Goal: Information Seeking & Learning: Learn about a topic

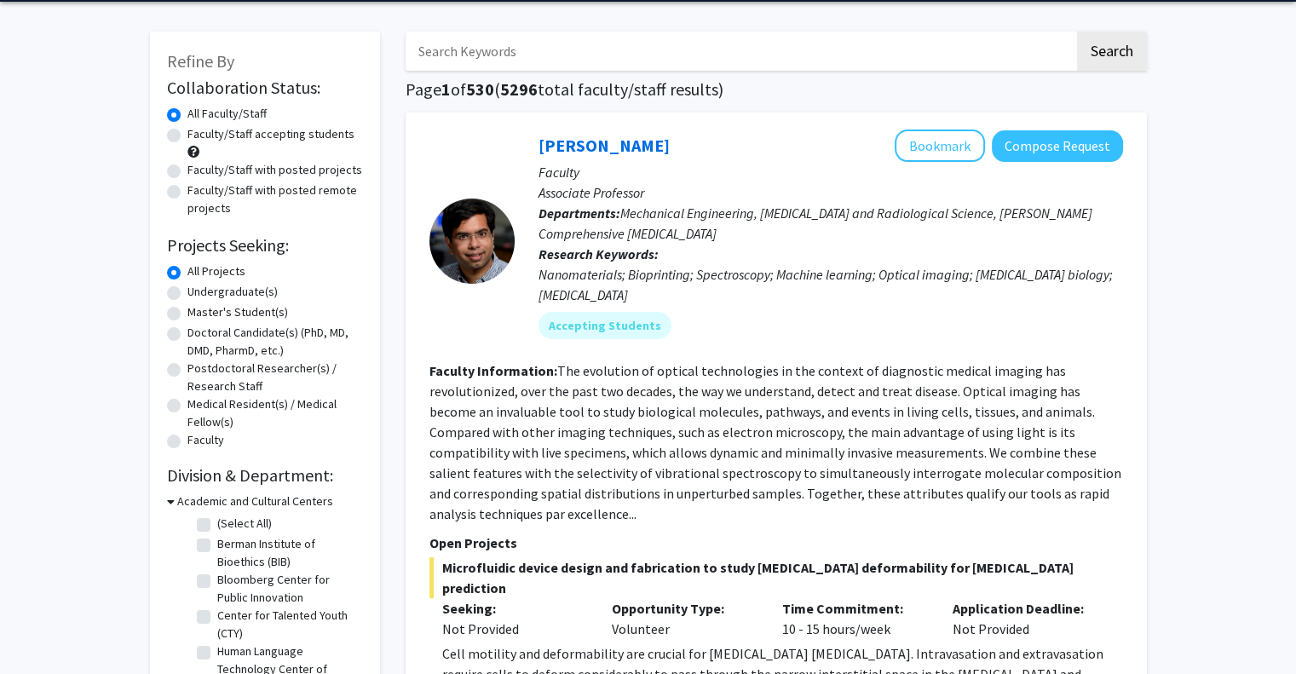
scroll to position [85, 0]
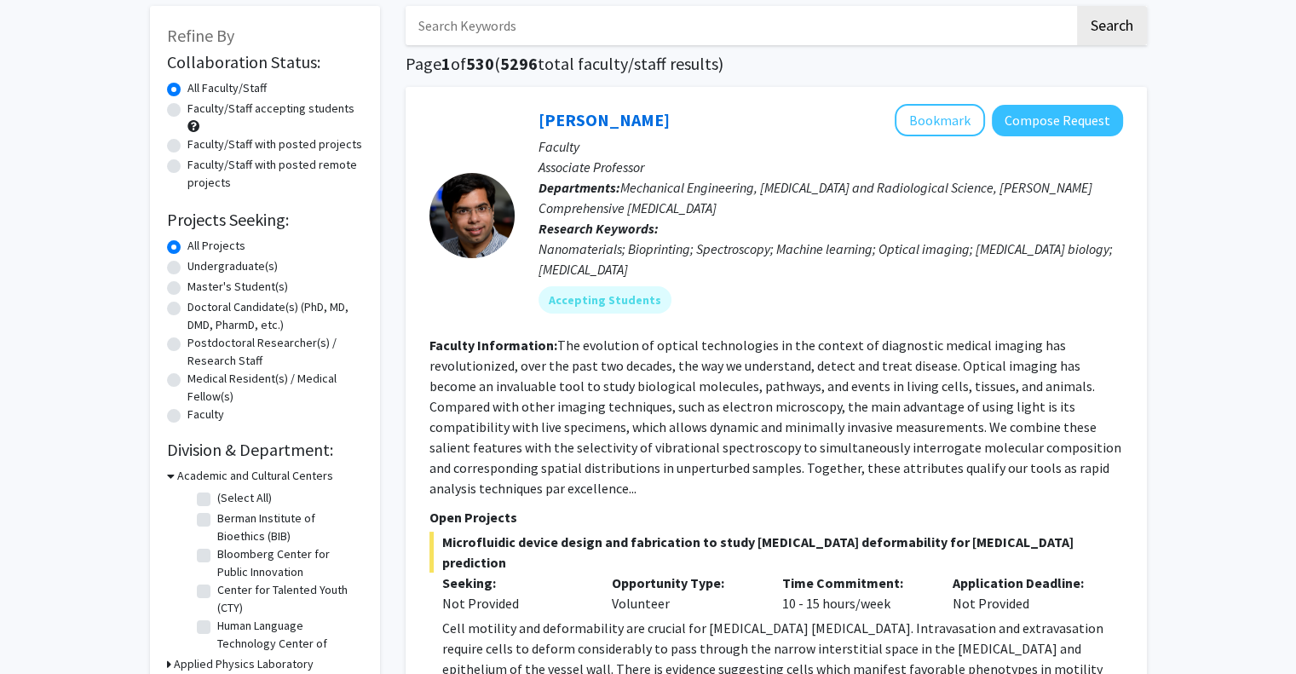
click at [181, 266] on div "Undergraduate(s)" at bounding box center [265, 267] width 196 height 20
click at [188, 266] on label "Undergraduate(s)" at bounding box center [233, 266] width 90 height 18
click at [188, 266] on input "Undergraduate(s)" at bounding box center [193, 262] width 11 height 11
radio input "true"
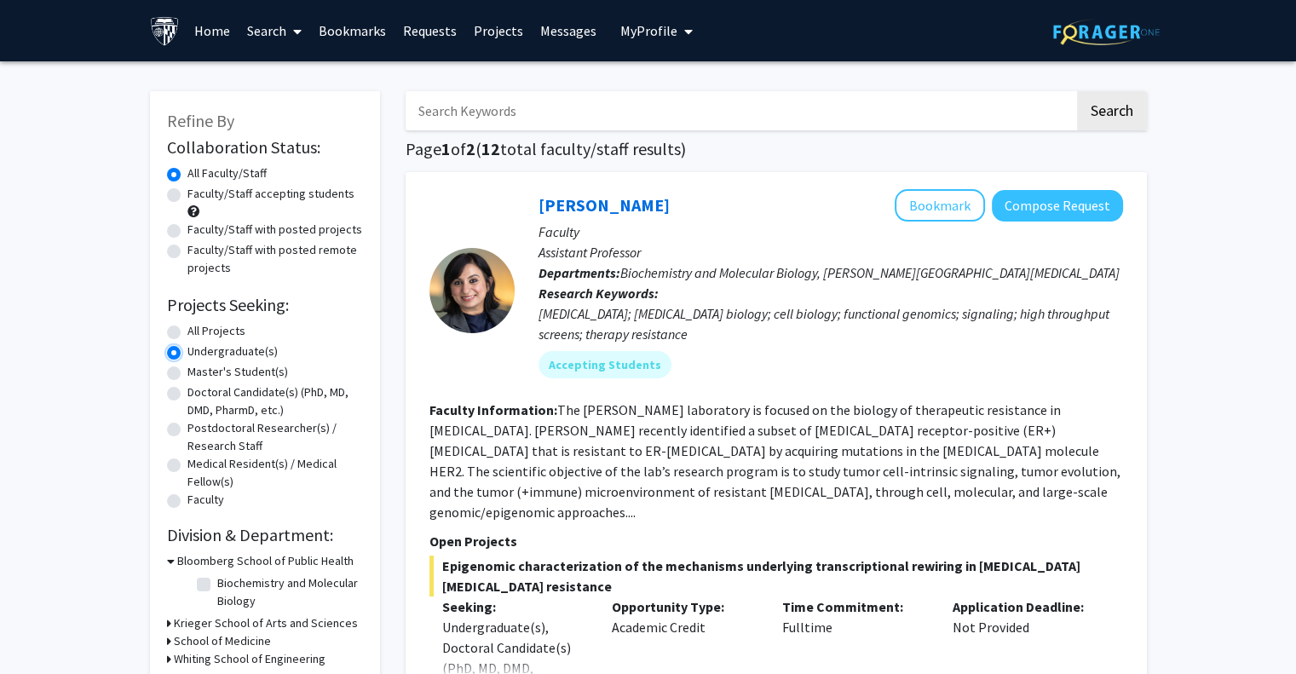
radio input "true"
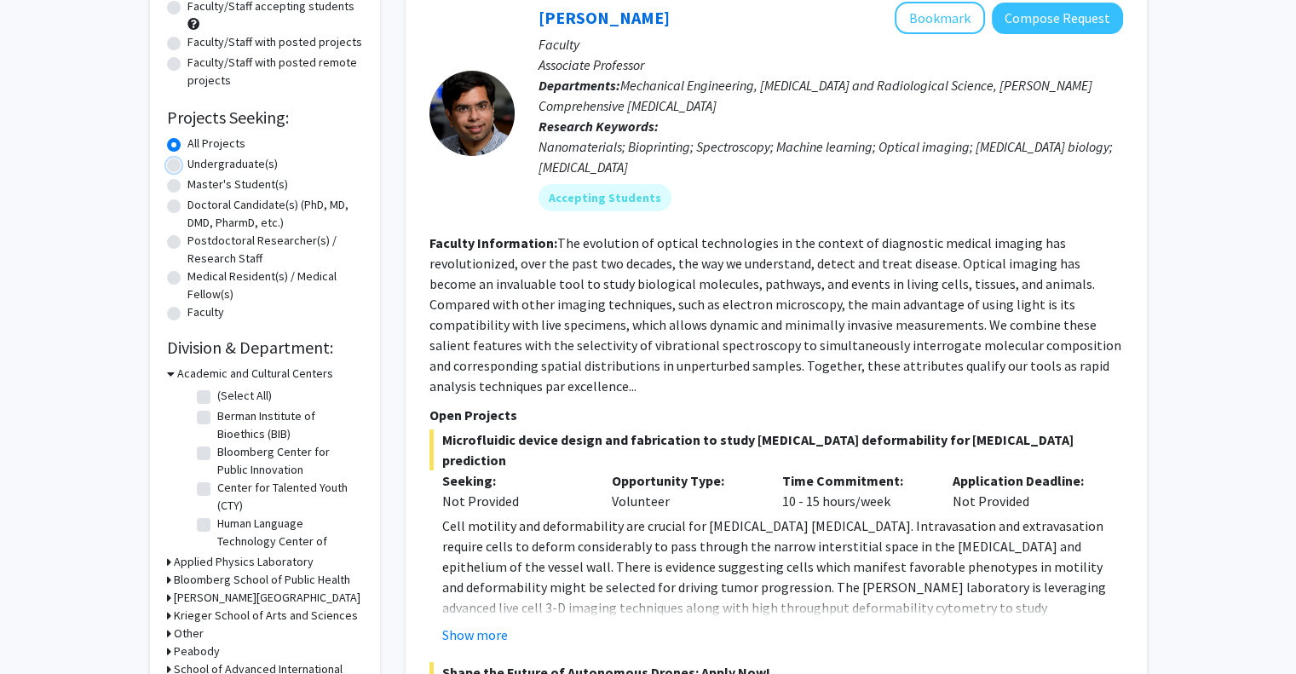
scroll to position [256, 0]
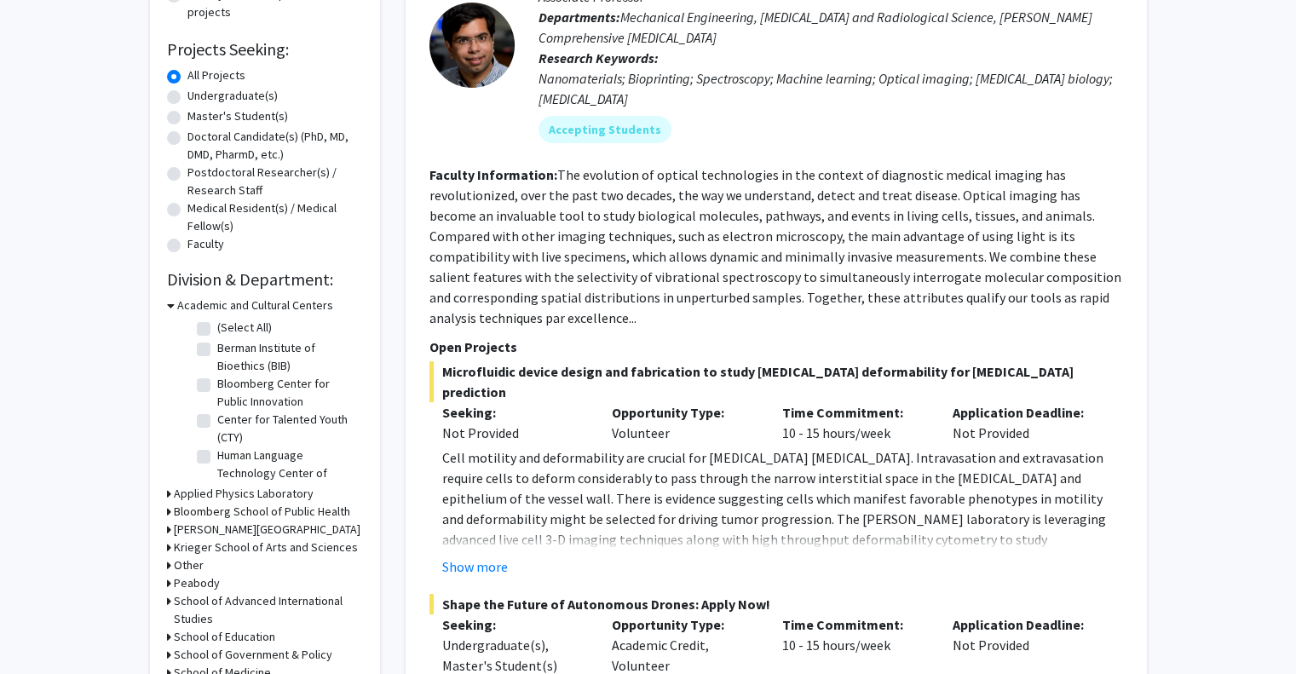
click at [188, 98] on label "Undergraduate(s)" at bounding box center [233, 96] width 90 height 18
click at [188, 98] on input "Undergraduate(s)" at bounding box center [193, 92] width 11 height 11
radio input "true"
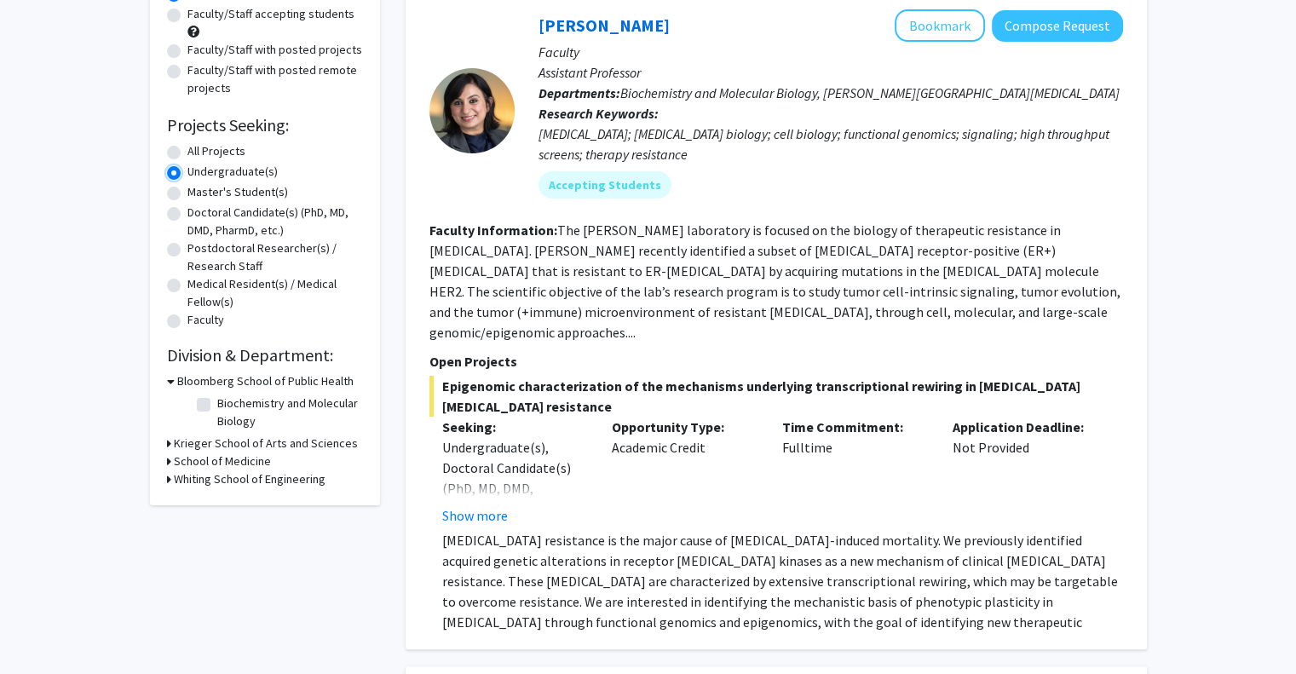
scroll to position [85, 0]
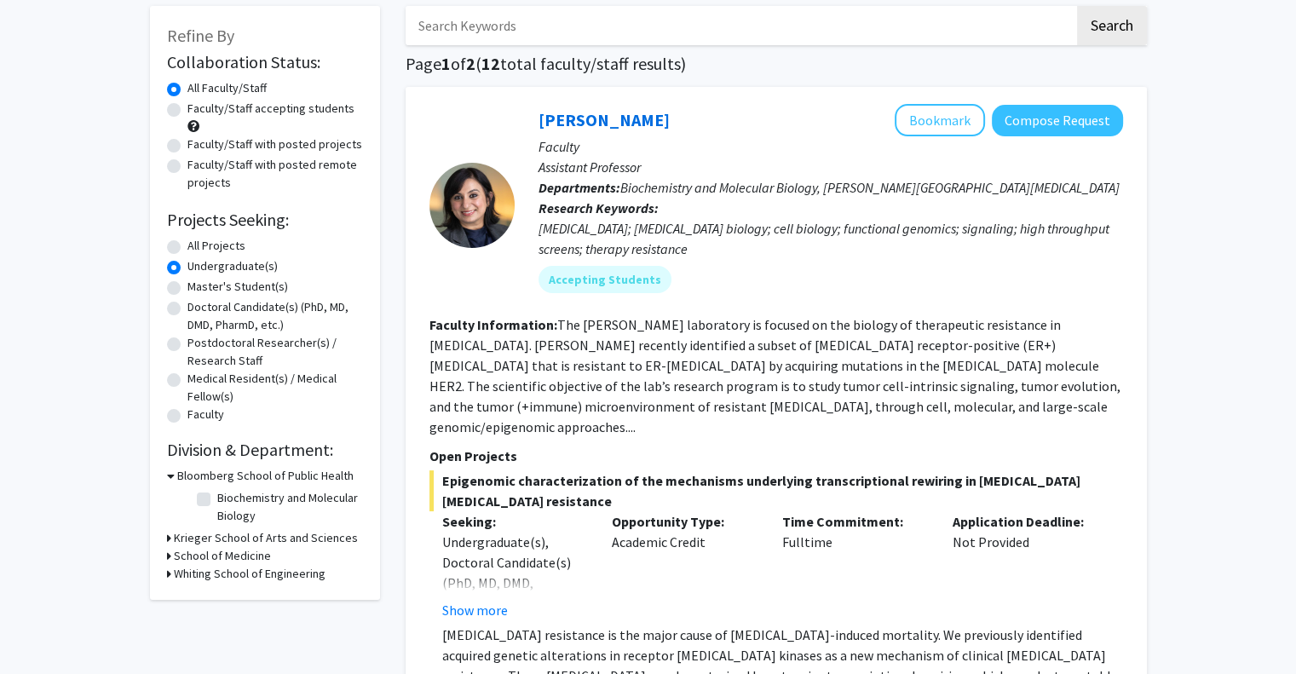
click at [176, 539] on h3 "Krieger School of Arts and Sciences" at bounding box center [266, 538] width 184 height 18
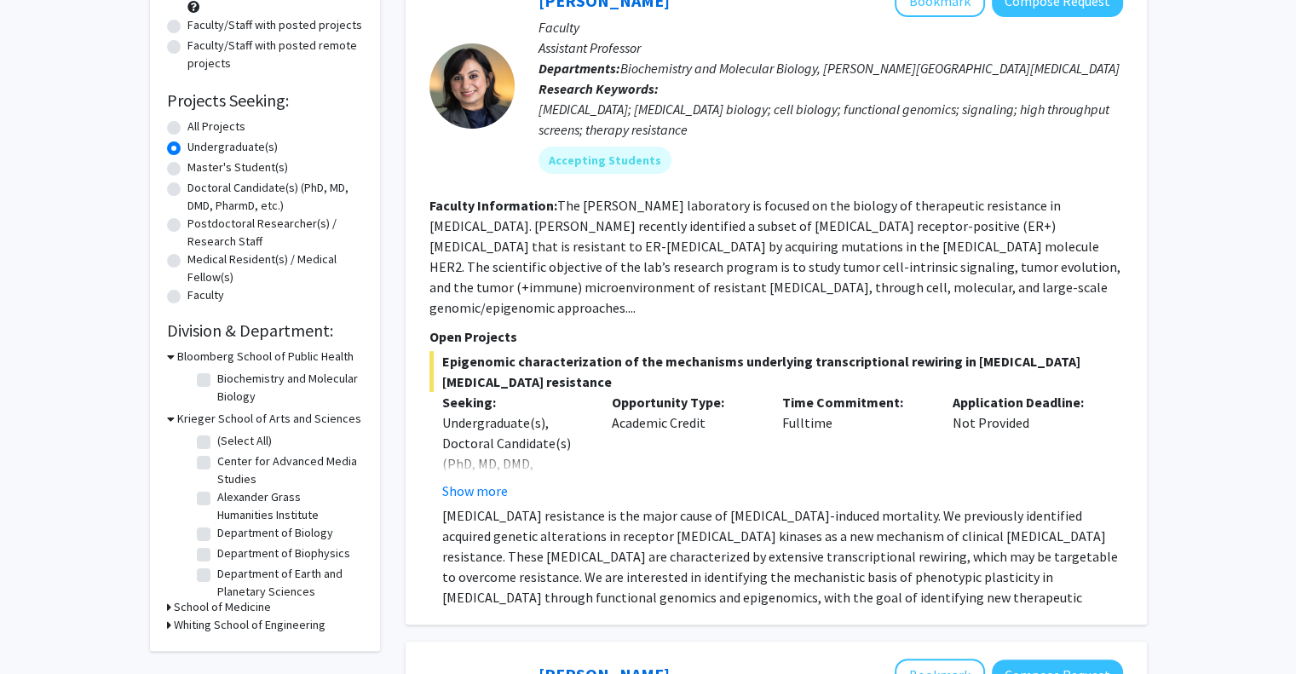
scroll to position [256, 0]
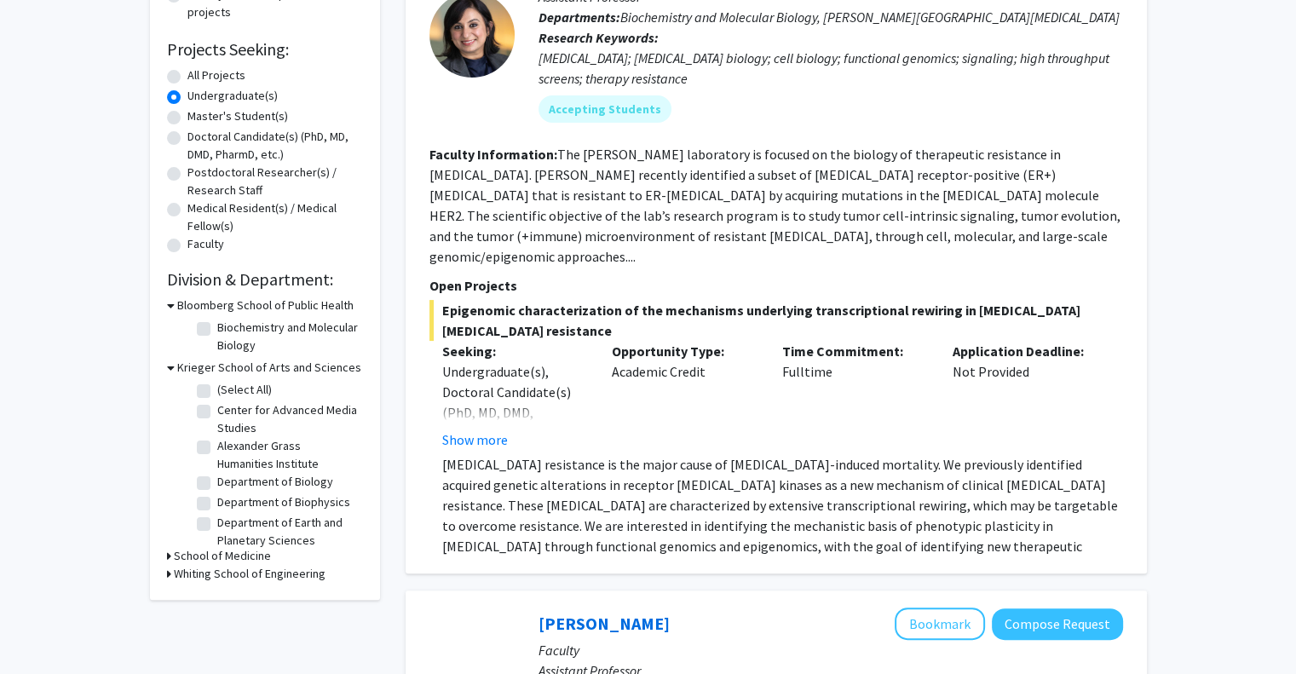
click at [195, 560] on h3 "School of Medicine" at bounding box center [222, 556] width 97 height 18
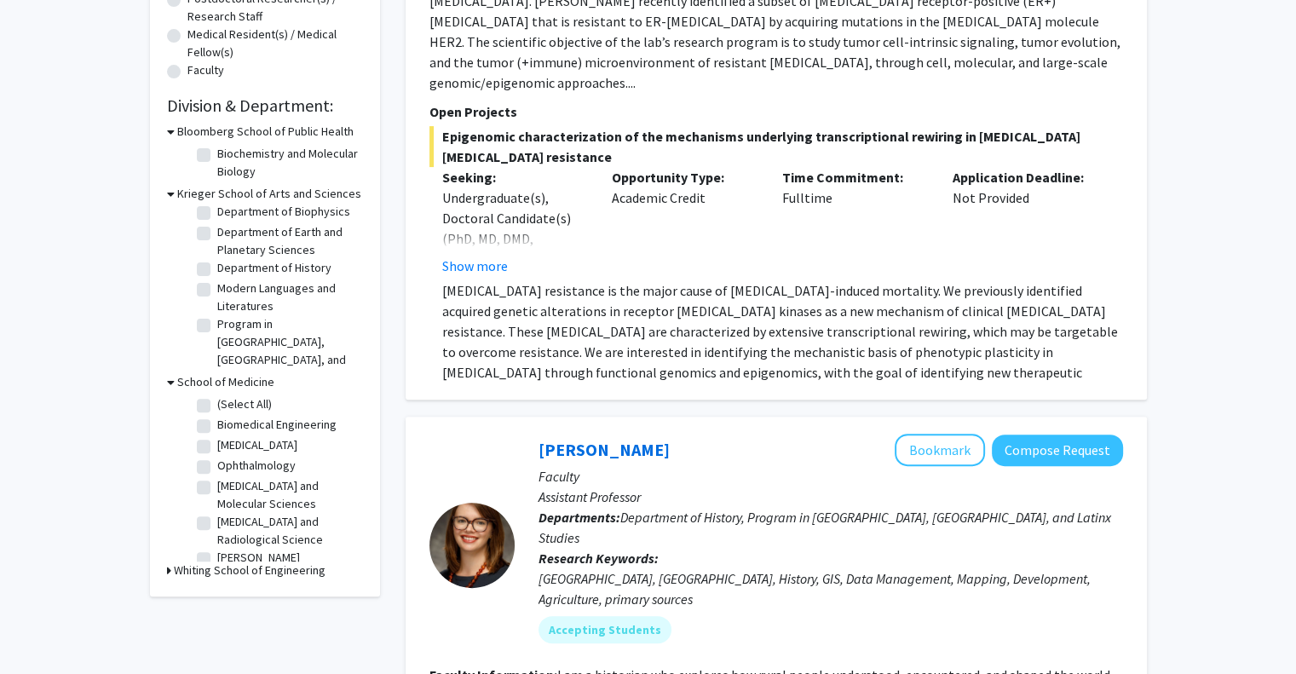
scroll to position [511, 0]
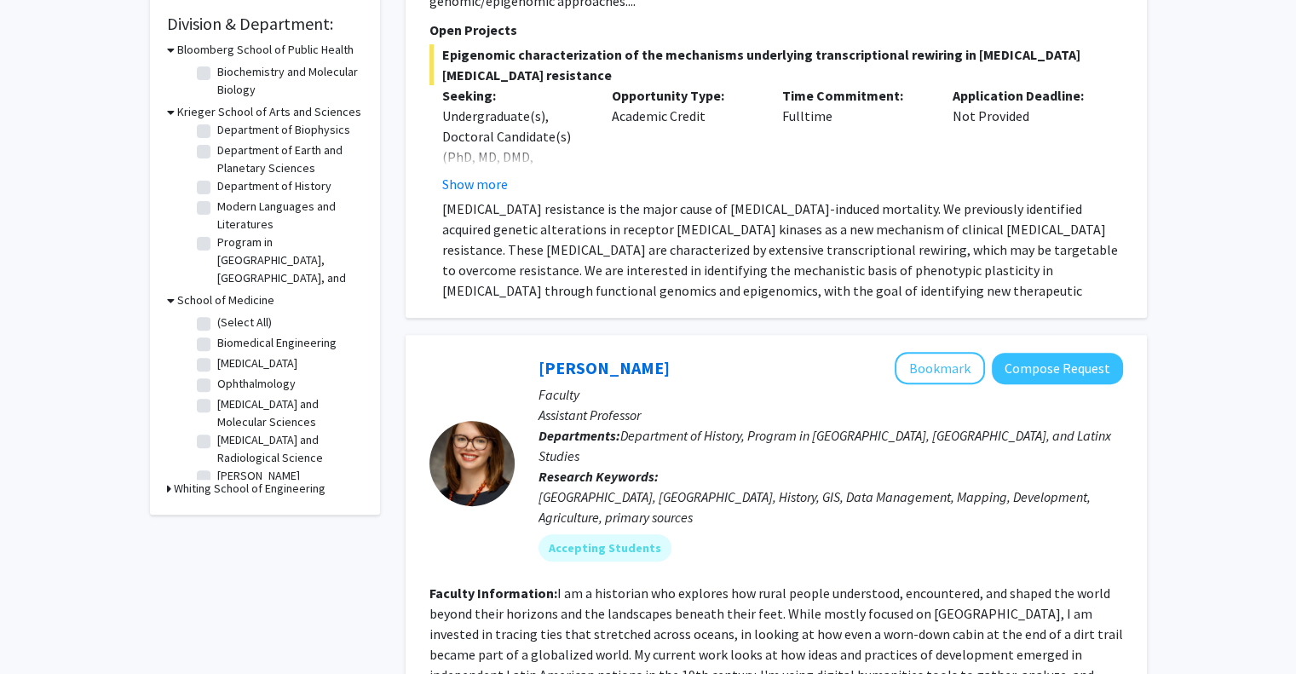
click at [234, 488] on h3 "Whiting School of Engineering" at bounding box center [250, 489] width 152 height 18
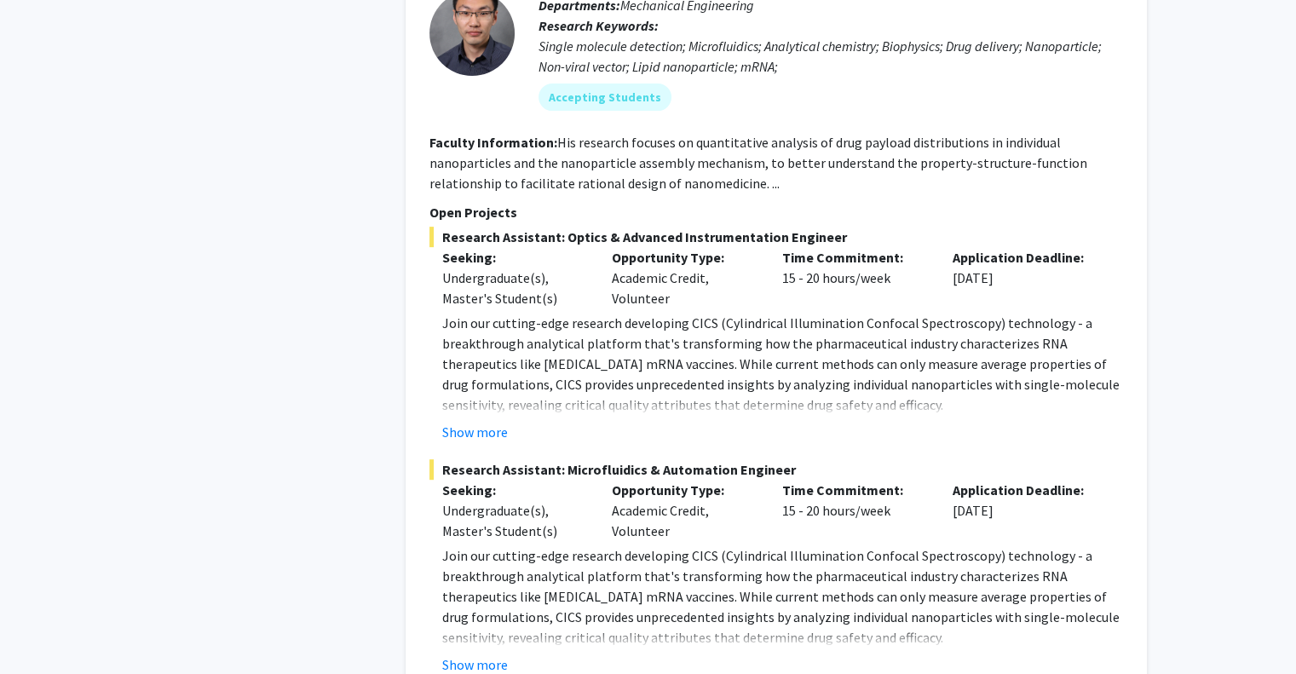
scroll to position [7349, 0]
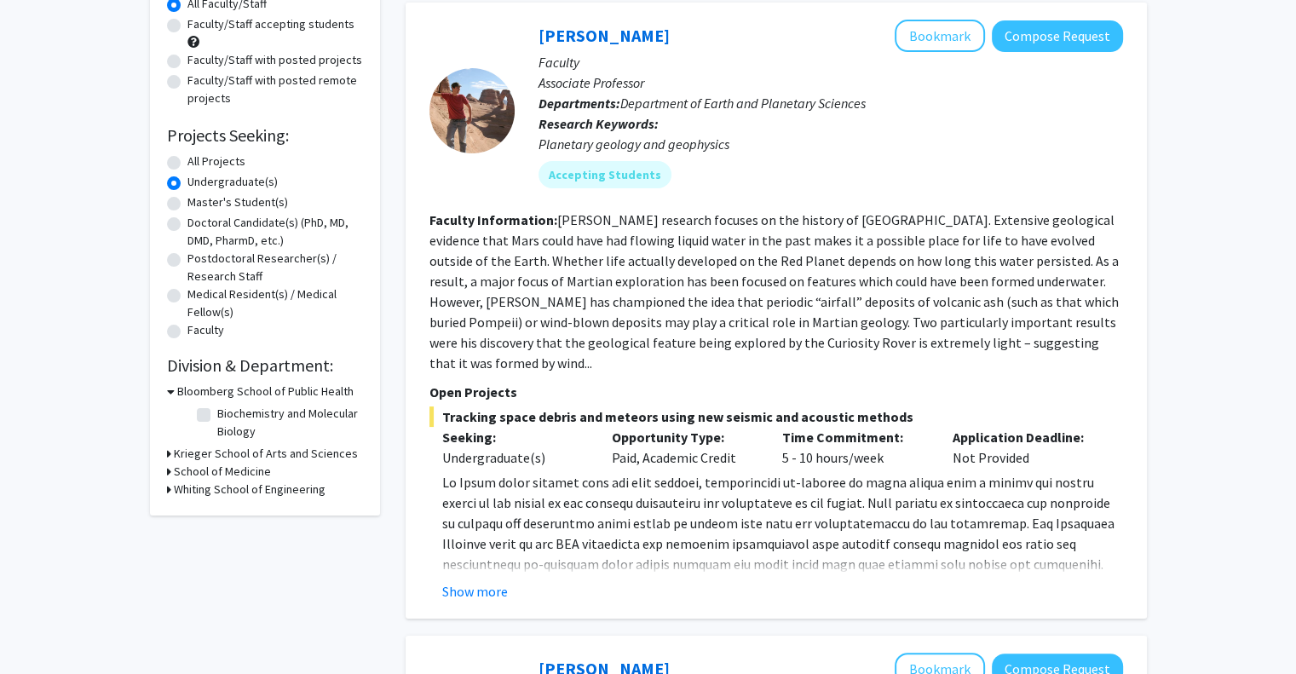
scroll to position [170, 0]
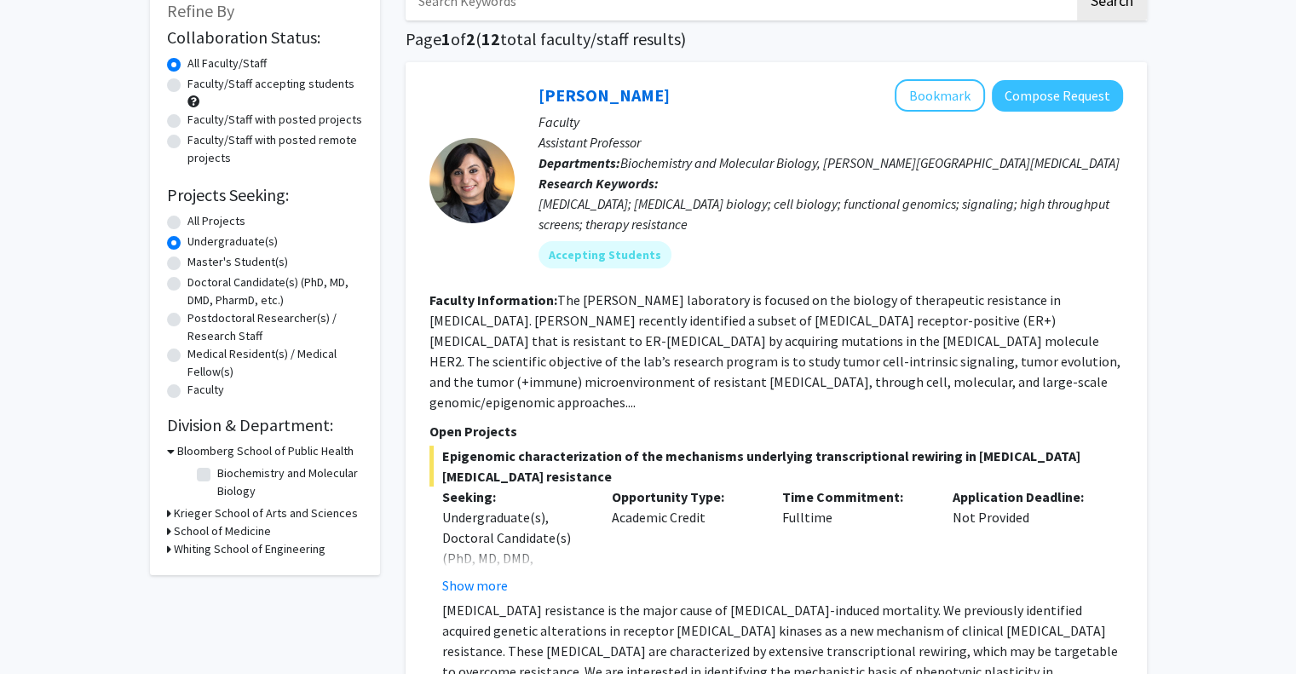
scroll to position [170, 0]
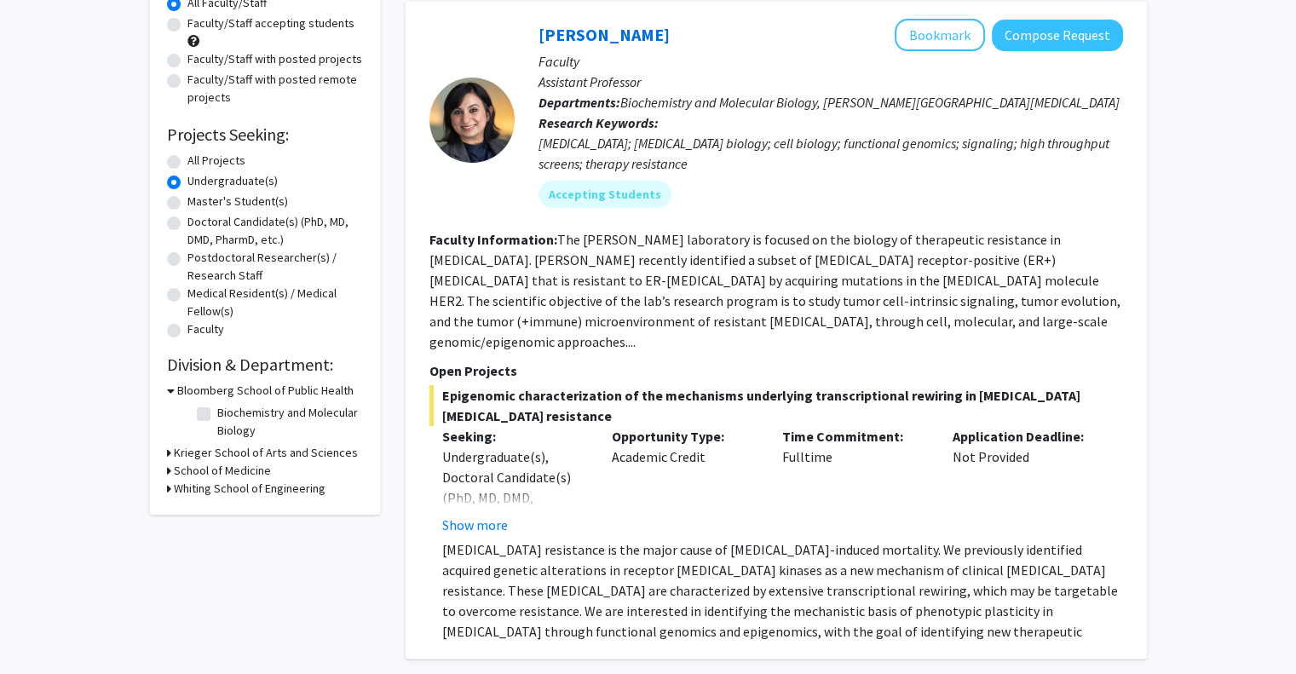
click at [198, 452] on h3 "Krieger School of Arts and Sciences" at bounding box center [266, 453] width 184 height 18
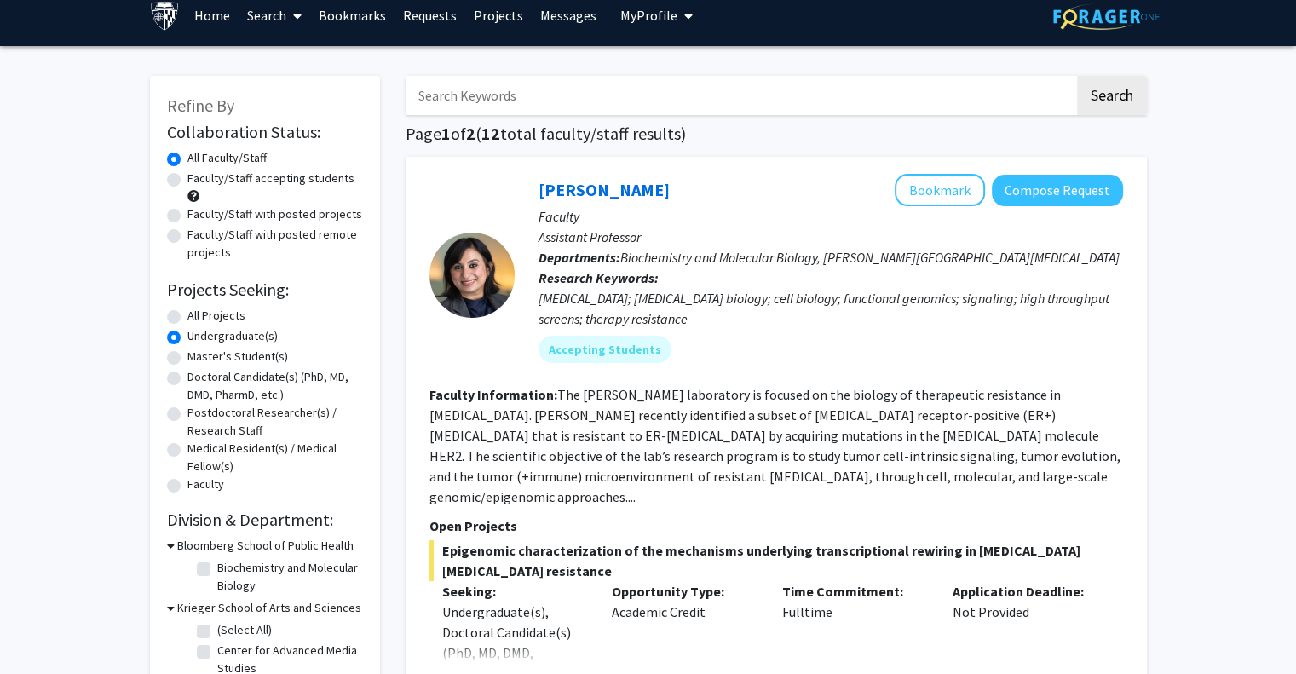
scroll to position [0, 0]
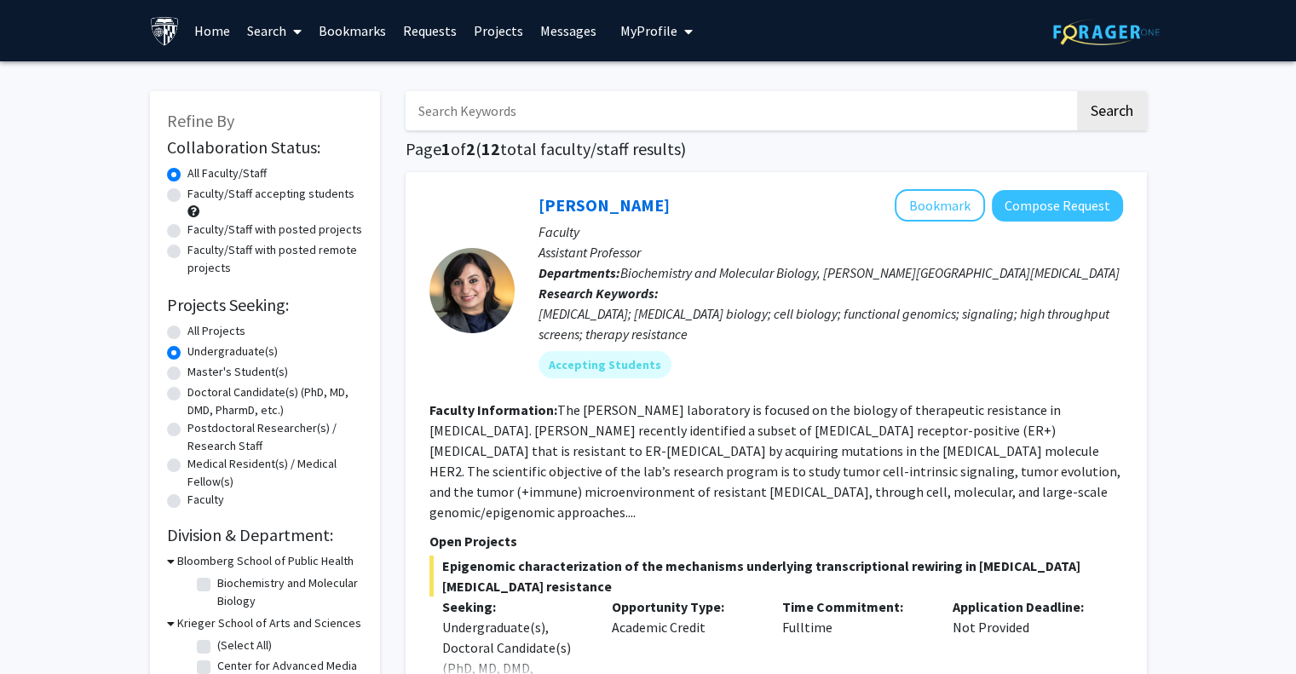
click at [281, 34] on link "Search" at bounding box center [275, 31] width 72 height 60
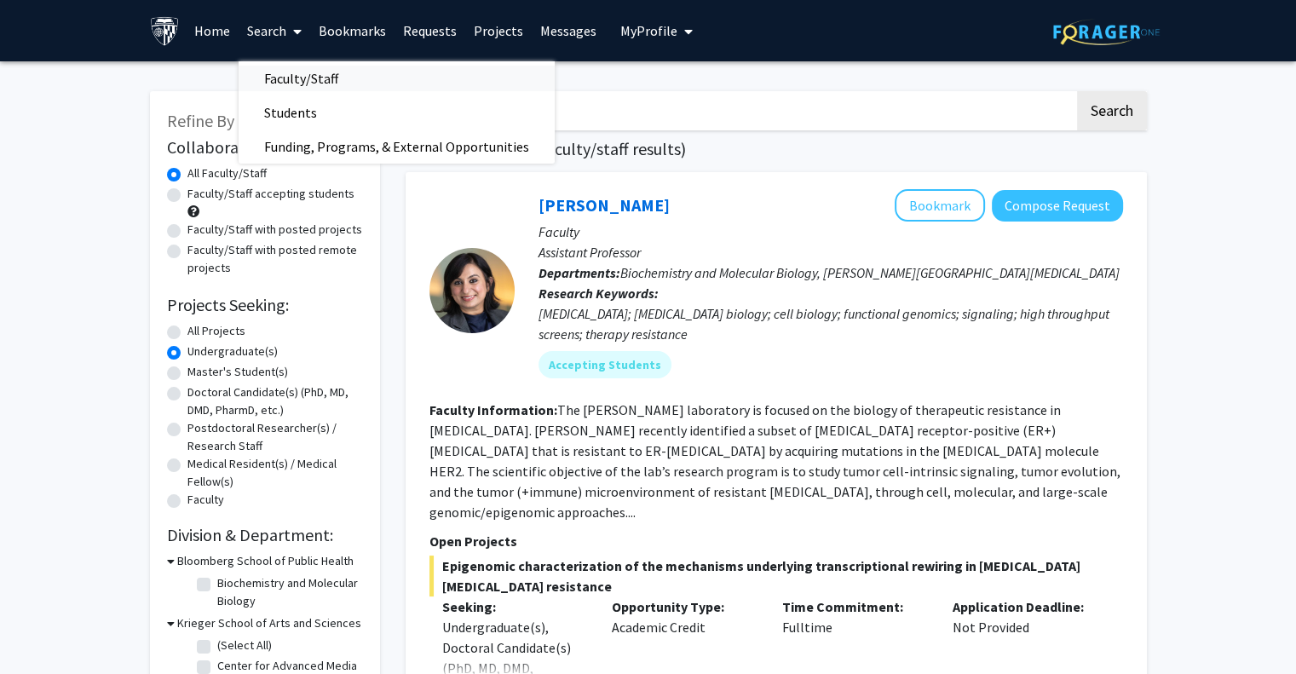
click at [291, 76] on span "Faculty/Staff" at bounding box center [301, 78] width 125 height 34
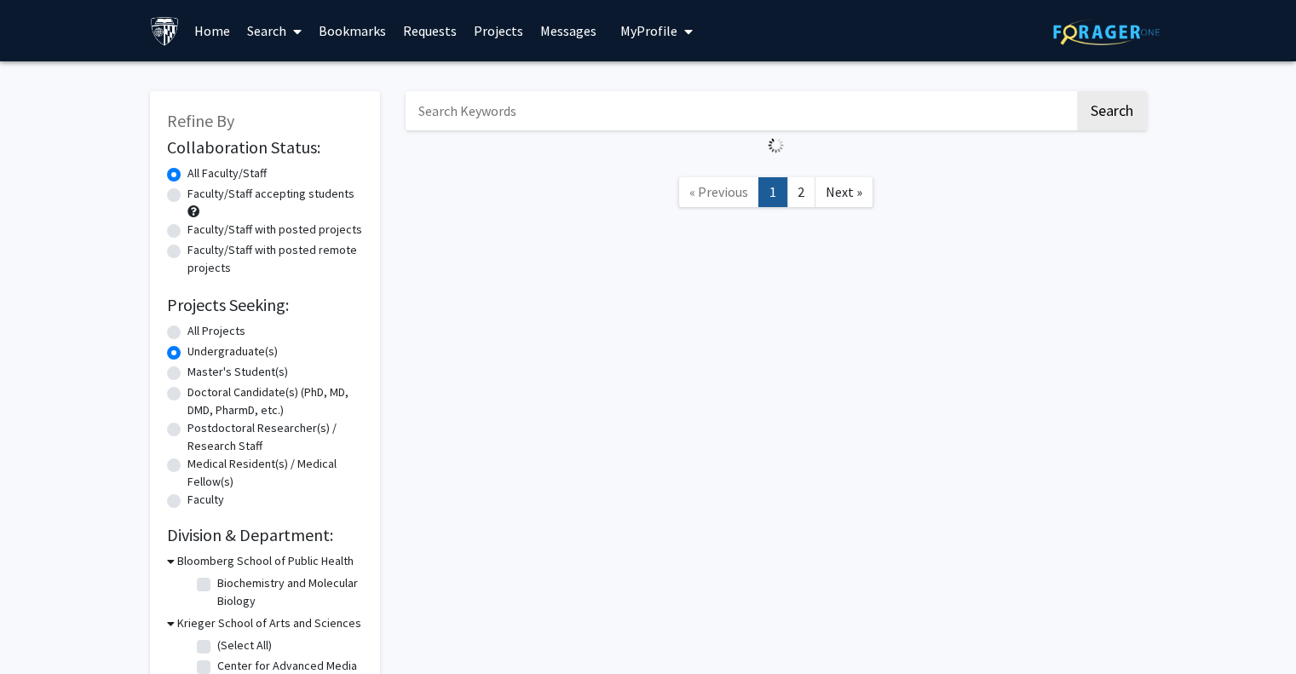
radio input "true"
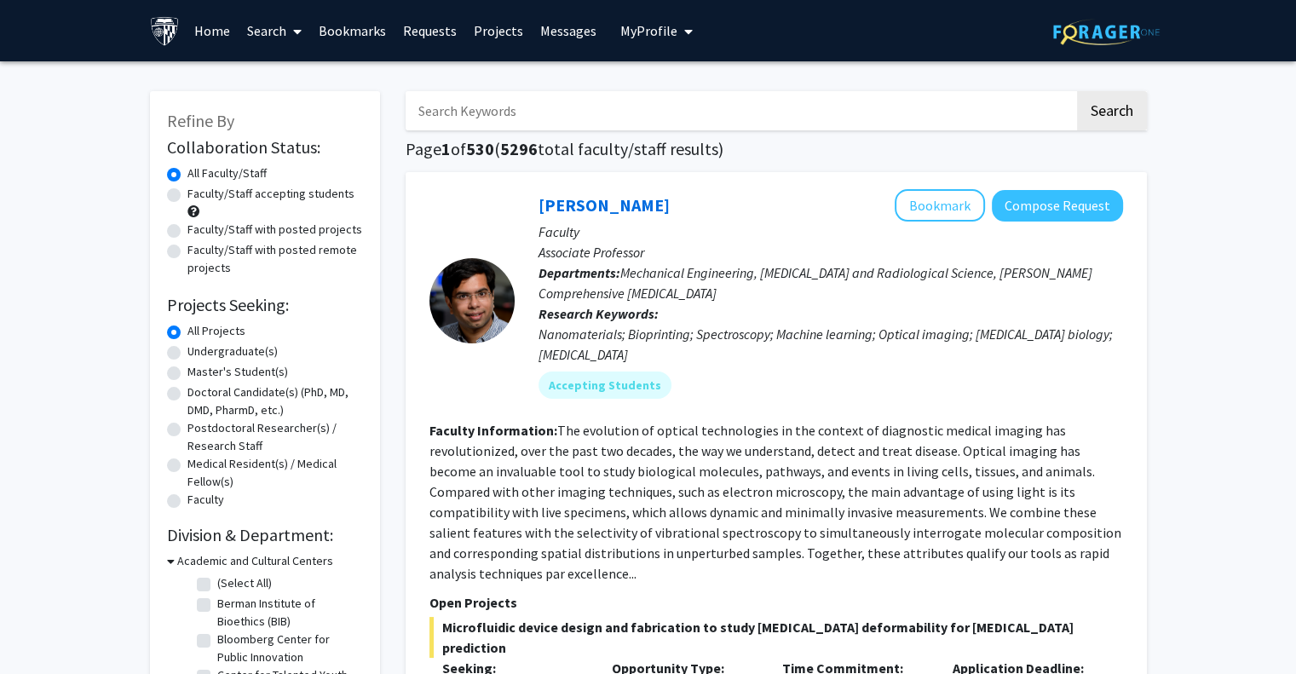
click at [571, 110] on input "Search Keywords" at bounding box center [740, 110] width 669 height 39
type input "cardiology"
click at [1077, 91] on button "Search" at bounding box center [1112, 110] width 70 height 39
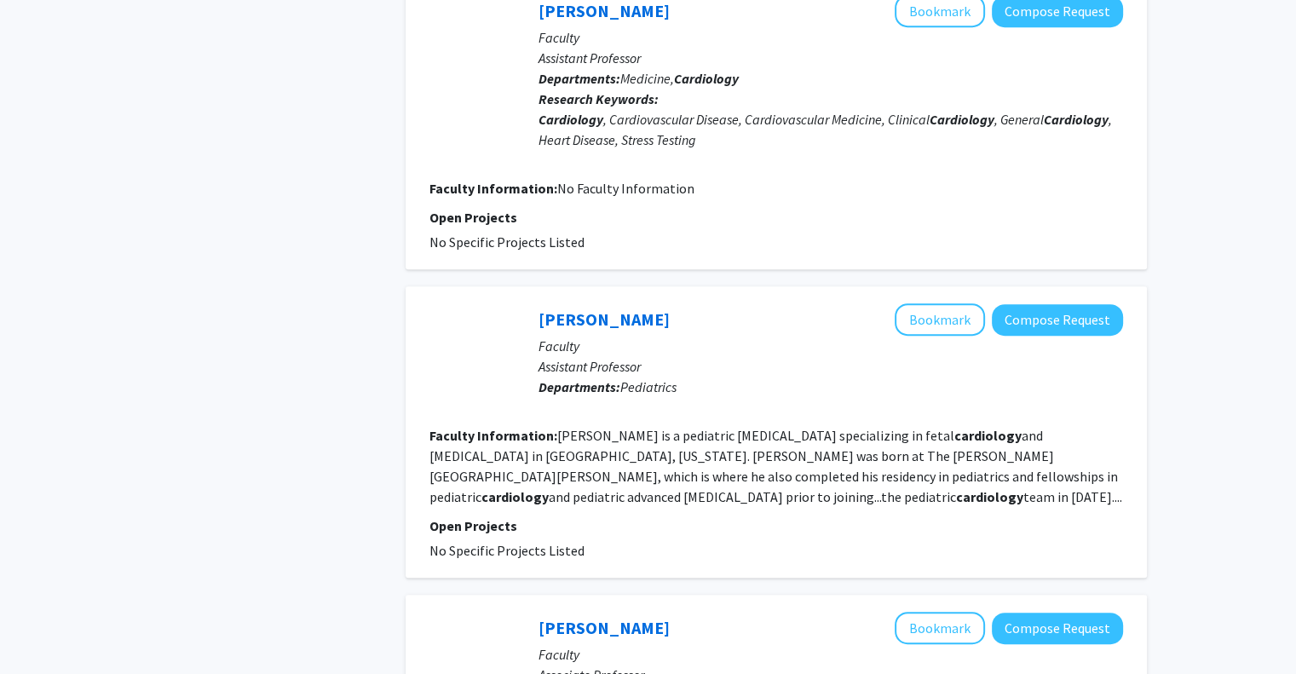
scroll to position [256, 0]
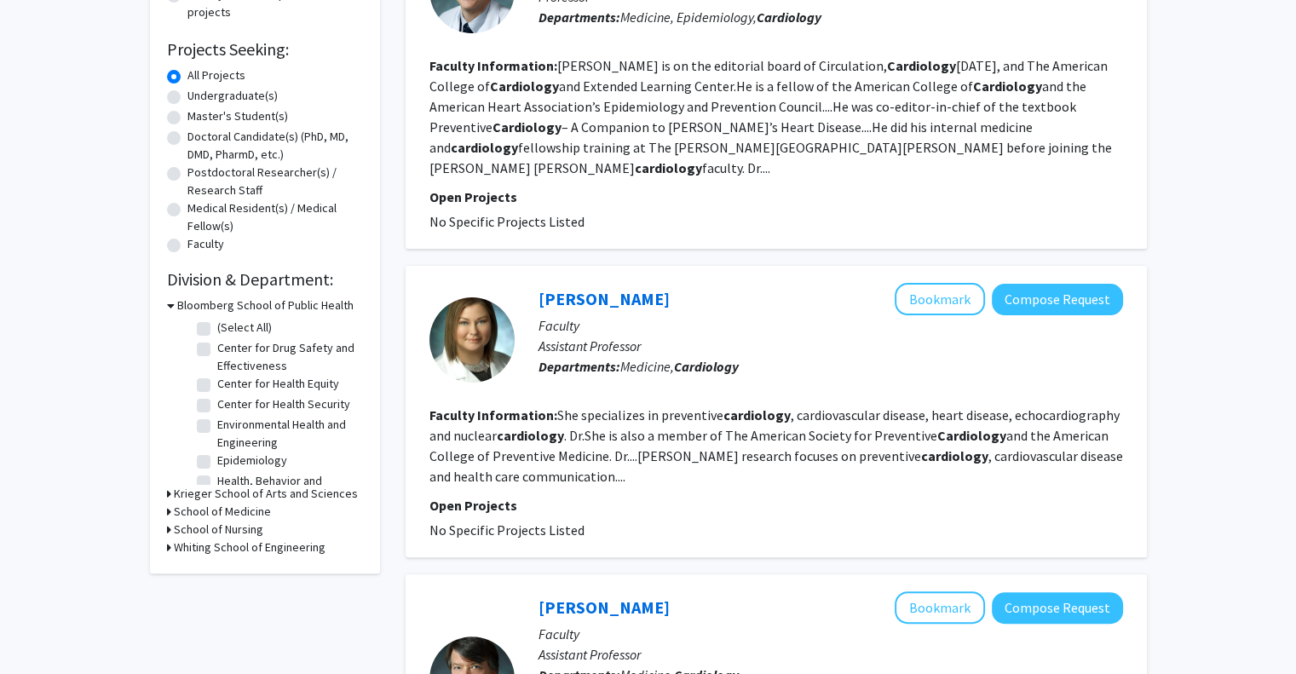
click at [188, 91] on label "Undergraduate(s)" at bounding box center [233, 96] width 90 height 18
click at [188, 91] on input "Undergraduate(s)" at bounding box center [193, 92] width 11 height 11
radio input "true"
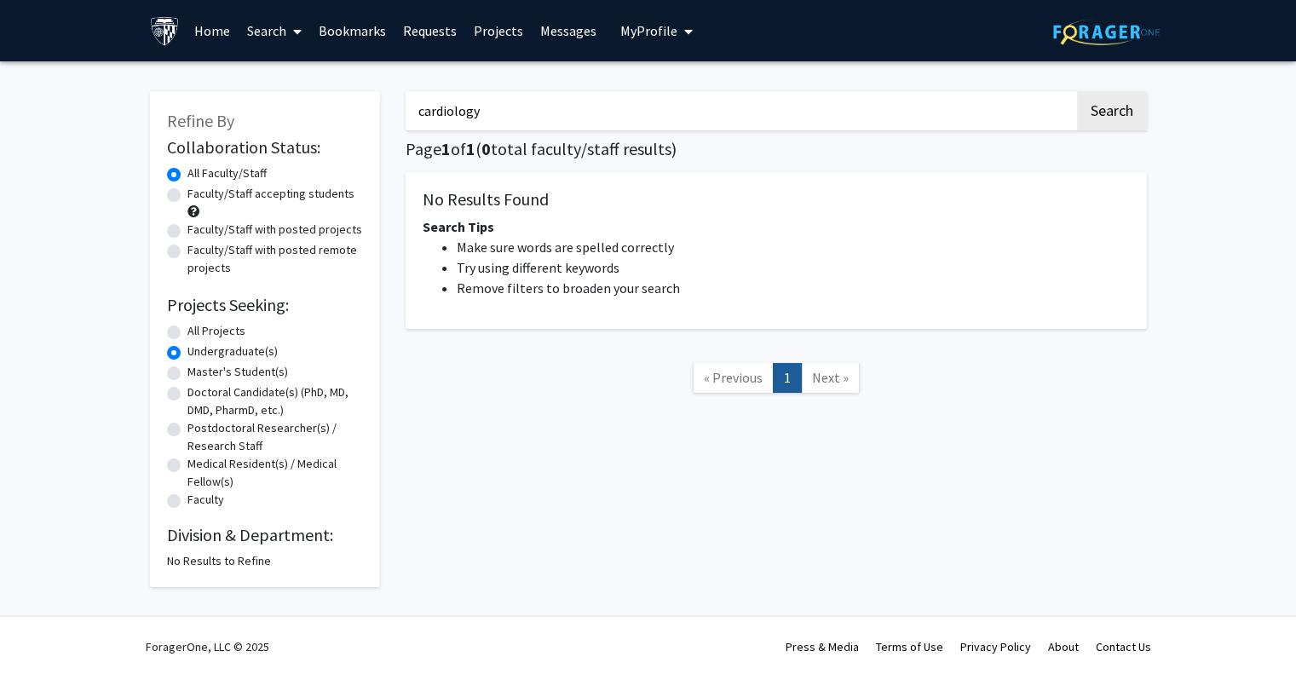
drag, startPoint x: 459, startPoint y: 99, endPoint x: 345, endPoint y: 101, distance: 114.2
click at [345, 101] on div "Refine By Collaboration Status: Collaboration Status All Faculty/Staff Collabor…" at bounding box center [648, 330] width 1023 height 513
type input "immunology"
click at [1077, 91] on button "Search" at bounding box center [1112, 110] width 70 height 39
radio input "true"
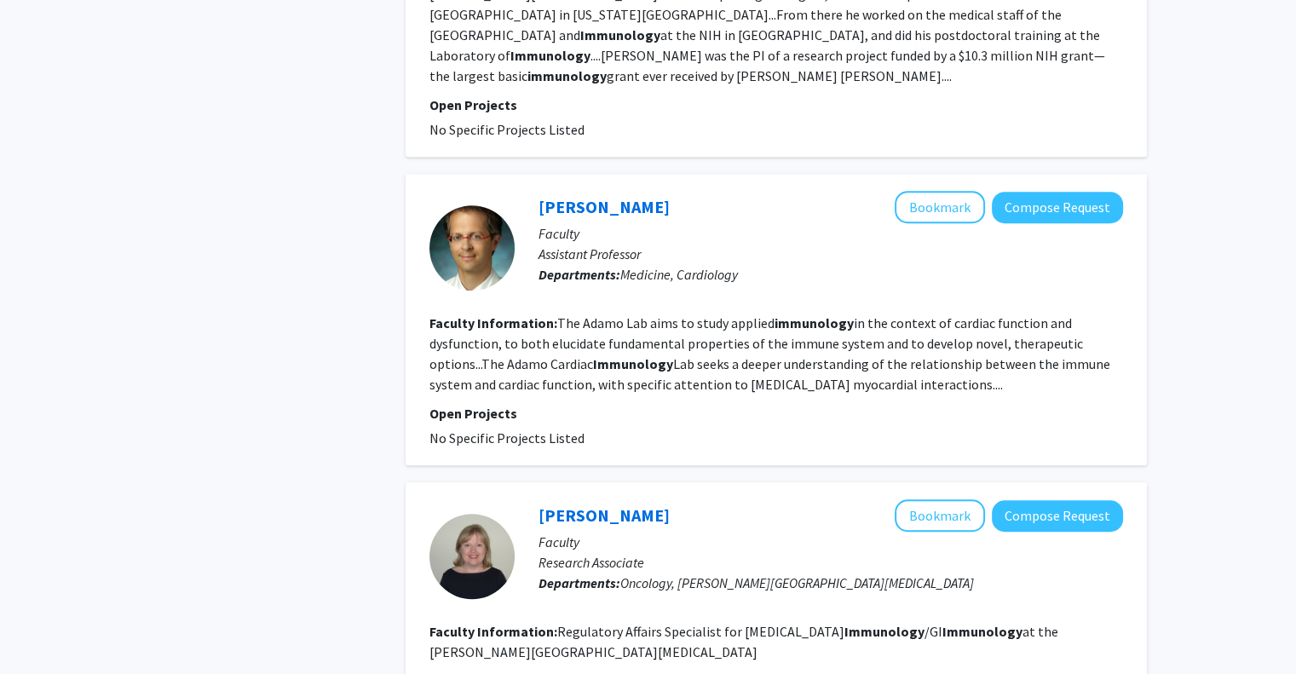
scroll to position [1108, 0]
